Goal: Transaction & Acquisition: Purchase product/service

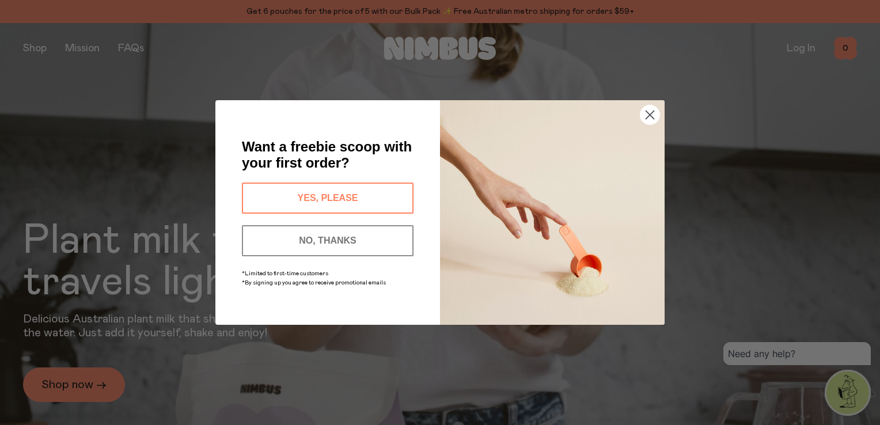
drag, startPoint x: 0, startPoint y: 0, endPoint x: 336, endPoint y: 197, distance: 389.4
click at [336, 197] on button "YES, PLEASE" at bounding box center [328, 198] width 172 height 31
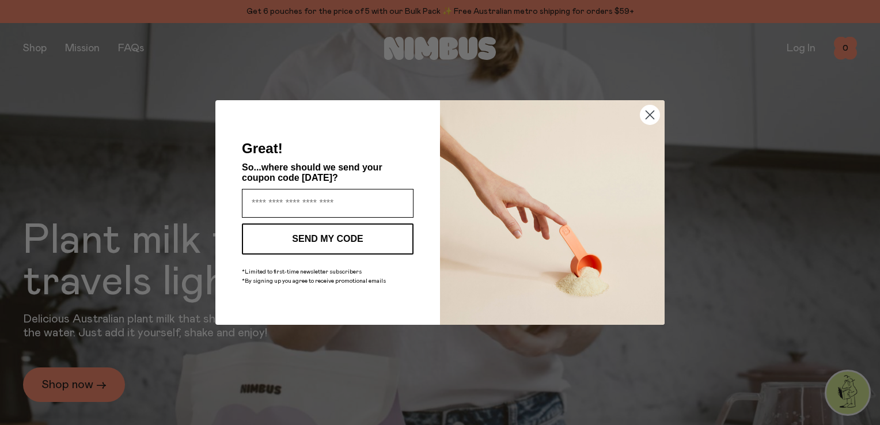
click at [336, 198] on input "Enter your email address" at bounding box center [328, 203] width 172 height 29
type input "**********"
click at [326, 237] on button "SEND MY CODE" at bounding box center [328, 239] width 172 height 31
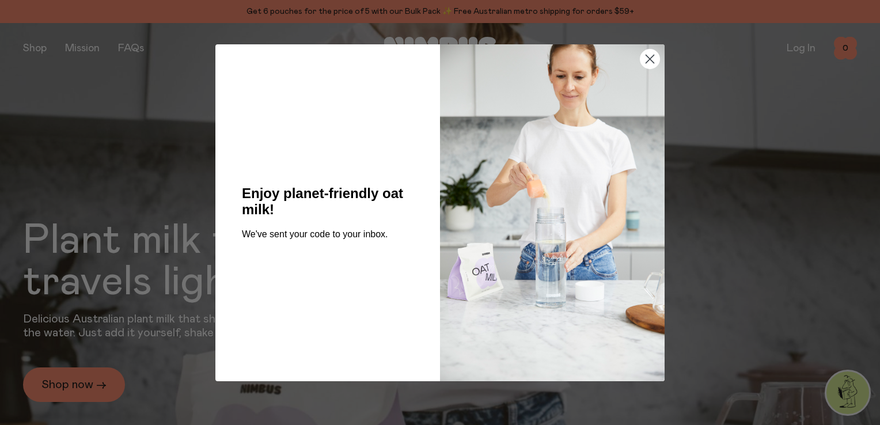
click at [650, 58] on icon "Close dialog" at bounding box center [650, 59] width 8 height 8
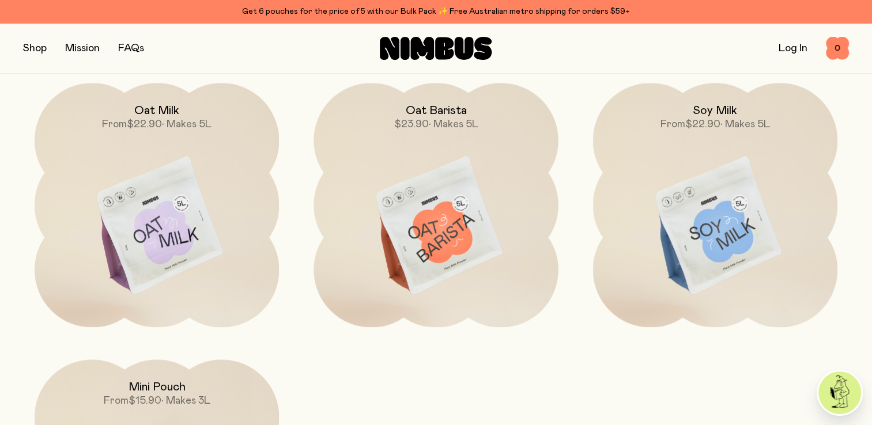
scroll to position [864, 0]
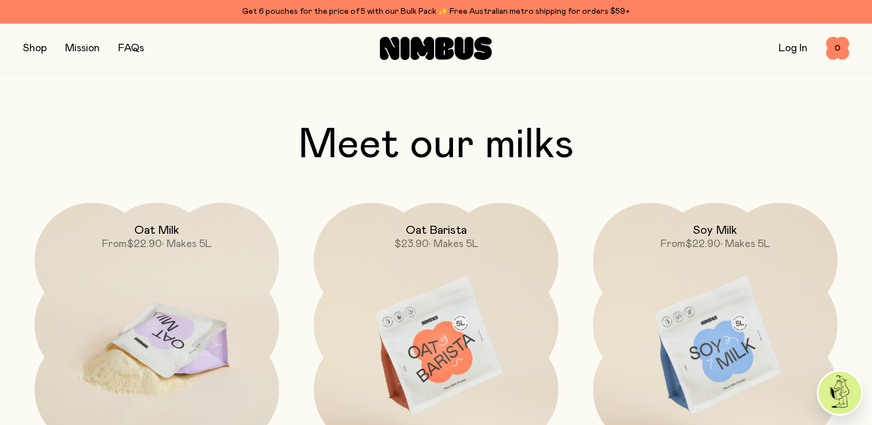
click at [161, 329] on img at bounding box center [157, 346] width 244 height 287
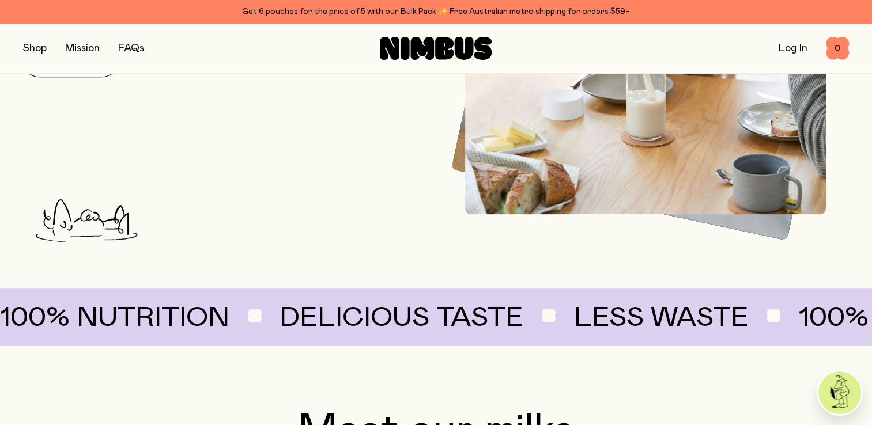
scroll to position [288, 0]
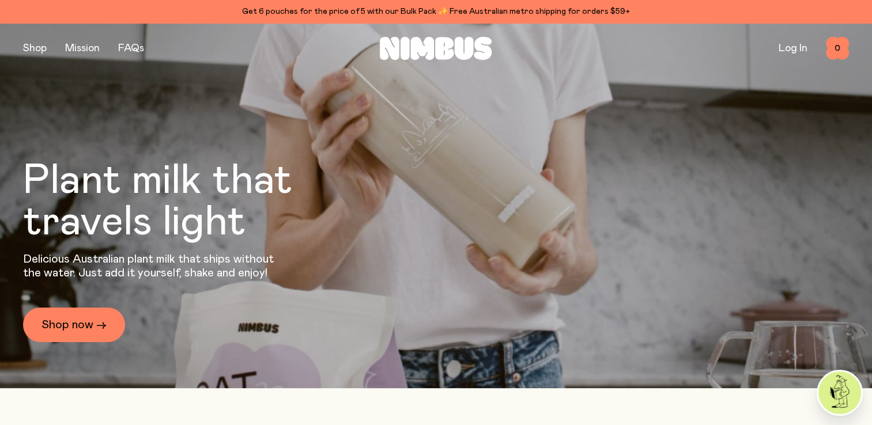
scroll to position [173, 0]
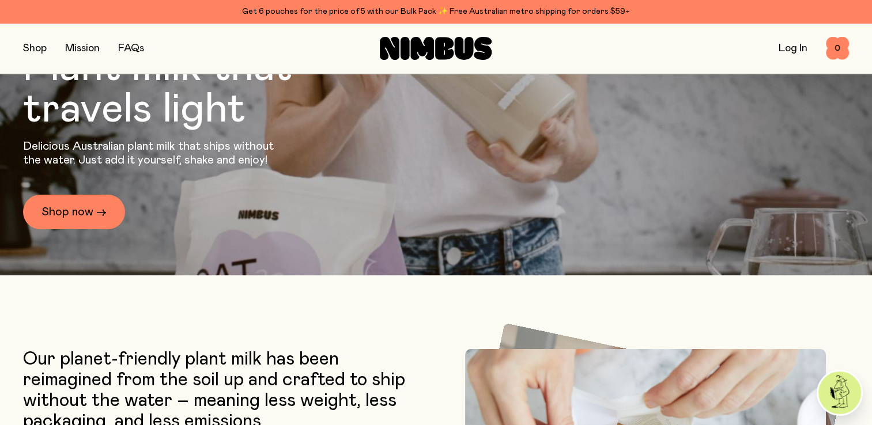
click at [836, 395] on img at bounding box center [839, 393] width 43 height 43
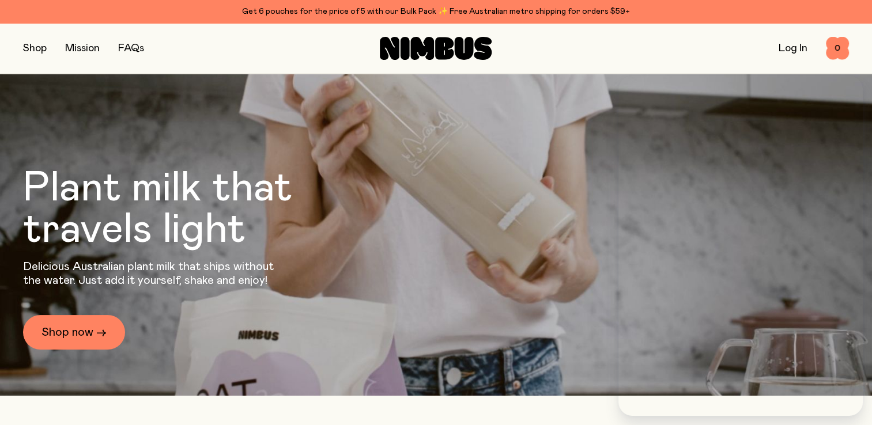
scroll to position [0, 0]
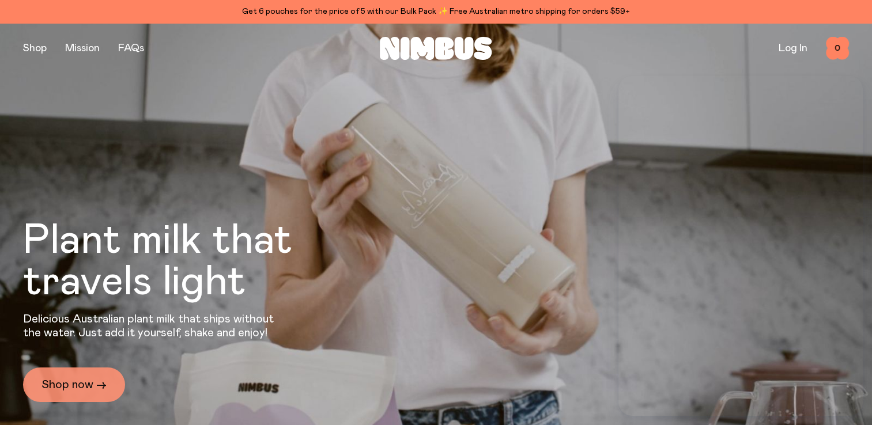
click at [46, 381] on link "Shop now →" at bounding box center [74, 385] width 102 height 35
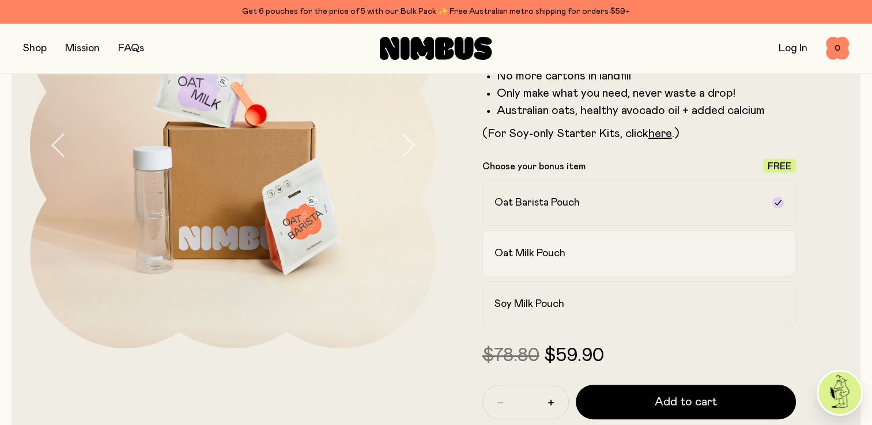
scroll to position [230, 0]
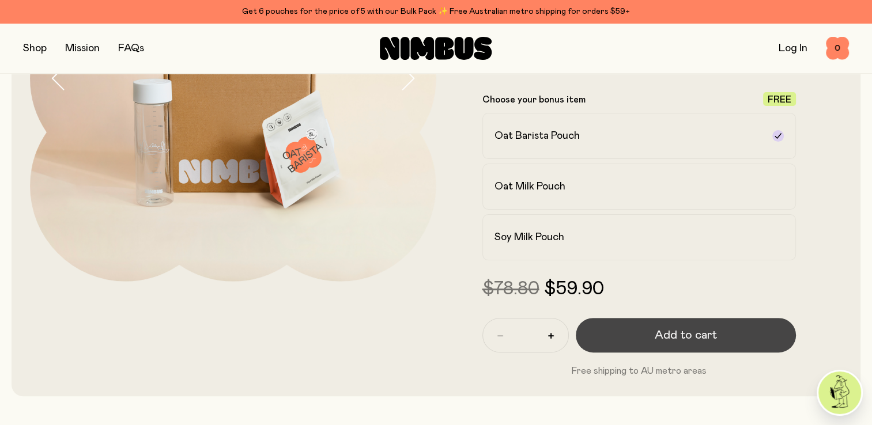
click at [674, 338] on span "Add to cart" at bounding box center [685, 335] width 62 height 16
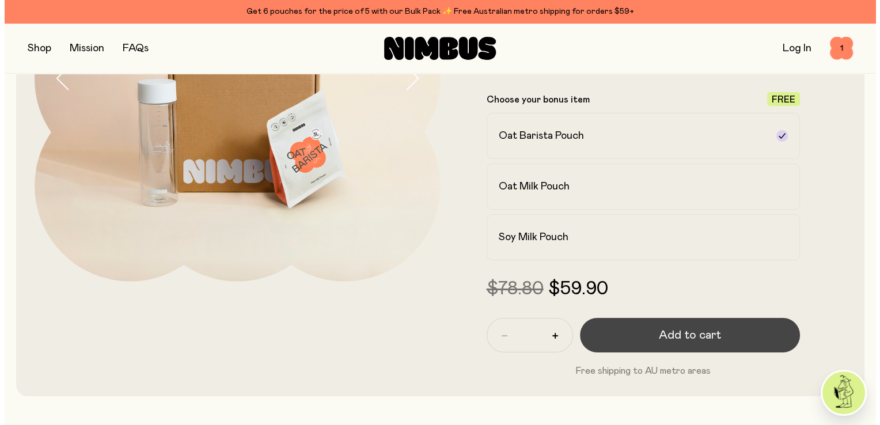
scroll to position [0, 0]
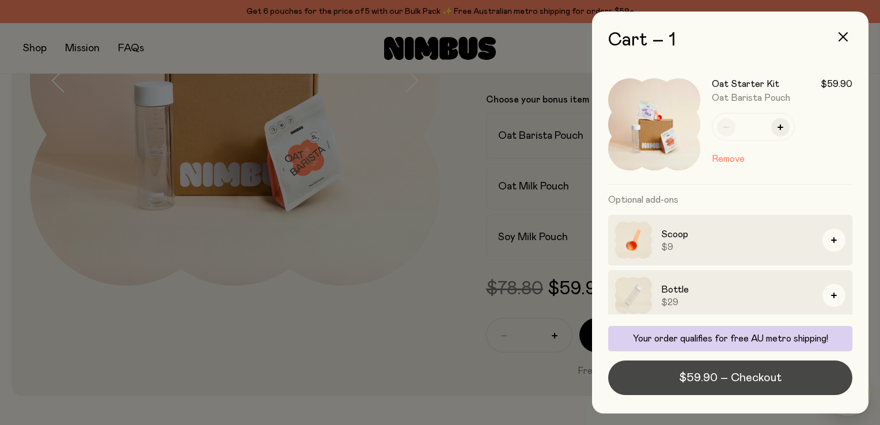
click at [748, 376] on span "$59.90 – Checkout" at bounding box center [730, 378] width 103 height 16
